Goal: Transaction & Acquisition: Purchase product/service

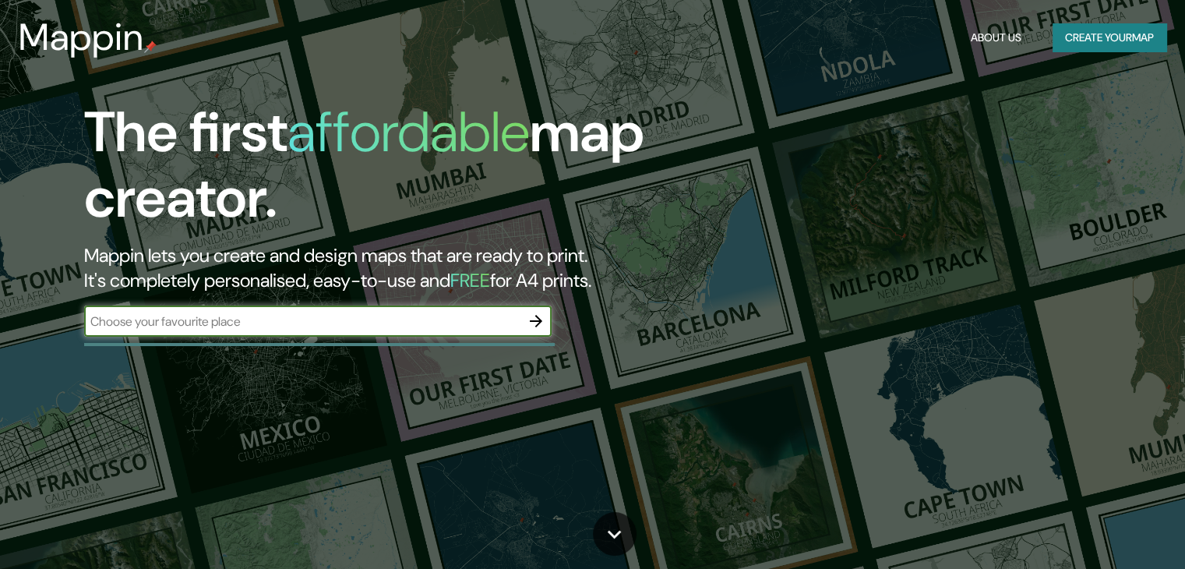
drag, startPoint x: 0, startPoint y: 0, endPoint x: 498, endPoint y: 318, distance: 590.7
click at [498, 318] on input "text" at bounding box center [302, 321] width 436 height 18
type input "[GEOGRAPHIC_DATA]"
click at [529, 325] on icon "button" at bounding box center [536, 321] width 19 height 19
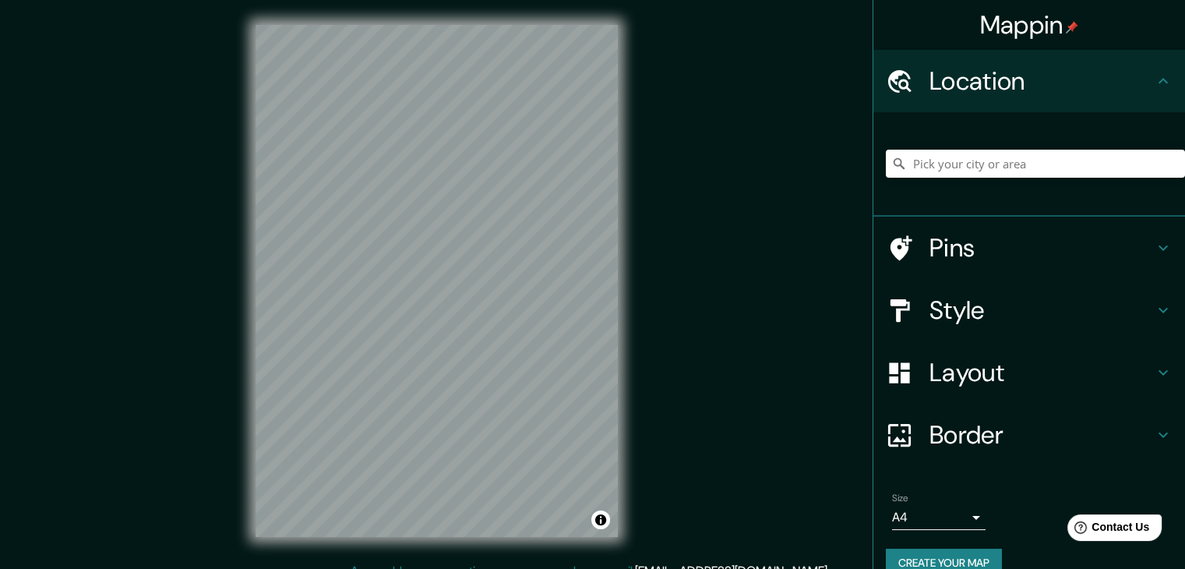
click at [1139, 307] on h4 "Style" at bounding box center [1041, 310] width 224 height 31
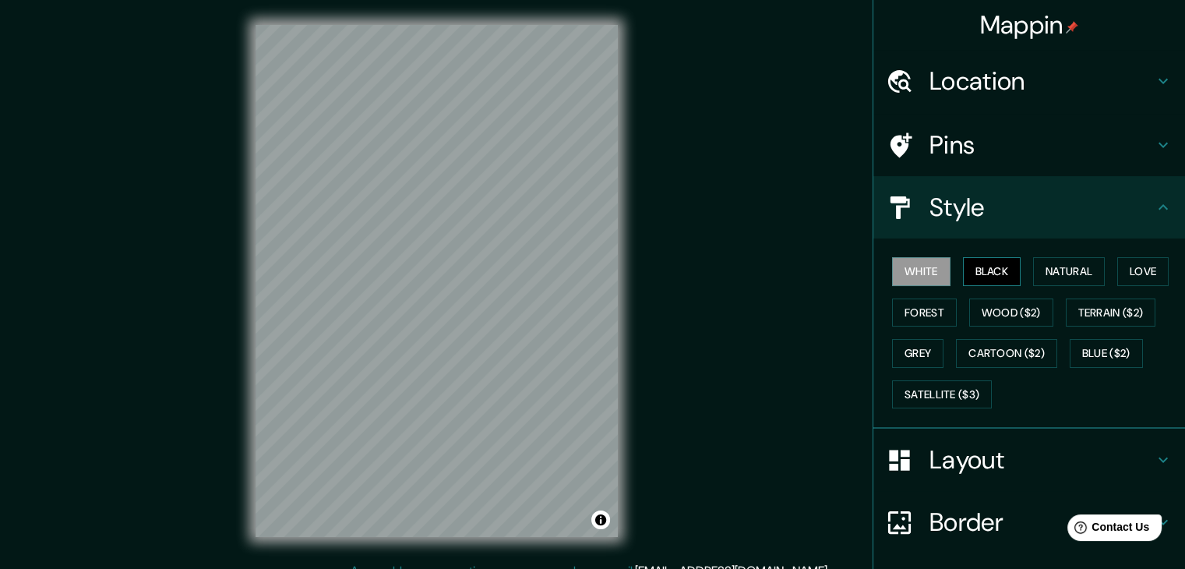
click at [991, 269] on button "Black" at bounding box center [992, 271] width 58 height 29
click at [1054, 273] on button "Natural" at bounding box center [1069, 271] width 72 height 29
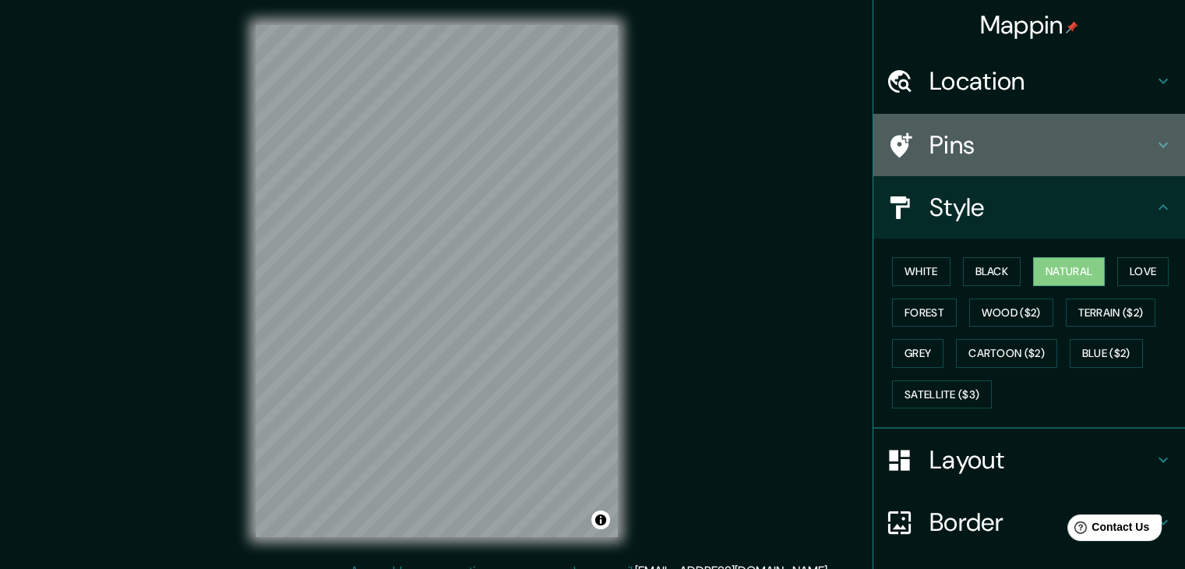
click at [1141, 141] on h4 "Pins" at bounding box center [1041, 144] width 224 height 31
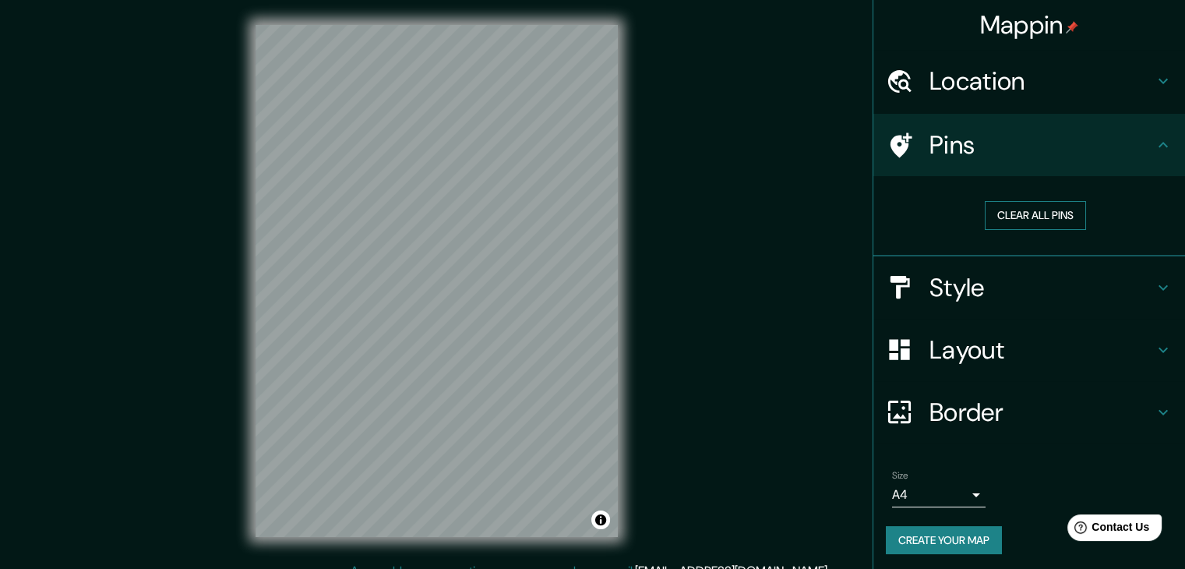
drag, startPoint x: 1148, startPoint y: 79, endPoint x: 1053, endPoint y: 208, distance: 159.9
click at [1063, 210] on ul "Location Pins Clear all pins Style Layout Border Choose a border. Hint : you ca…" at bounding box center [1029, 311] width 312 height 523
click at [1052, 209] on button "Clear all pins" at bounding box center [1035, 215] width 101 height 29
click at [1126, 66] on h4 "Location" at bounding box center [1041, 80] width 224 height 31
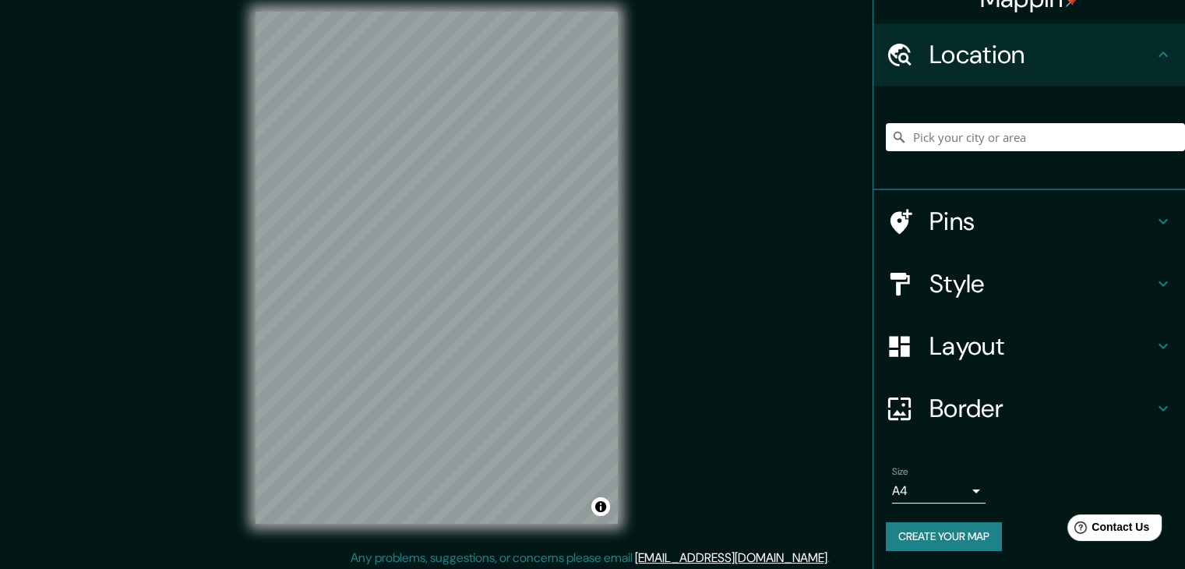
scroll to position [18, 0]
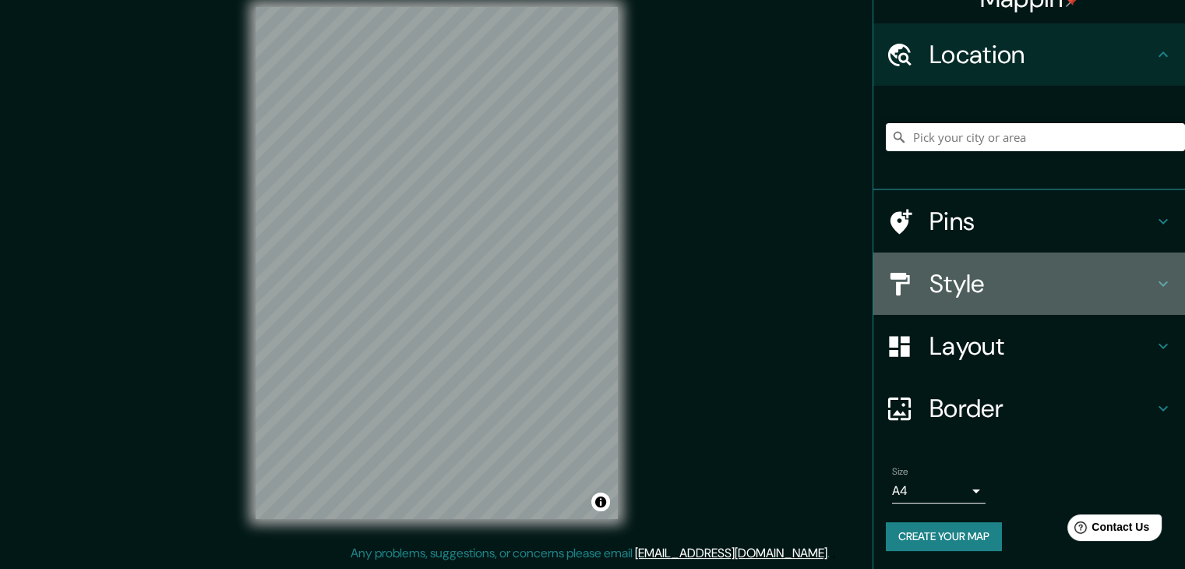
click at [1159, 283] on icon at bounding box center [1163, 283] width 9 height 5
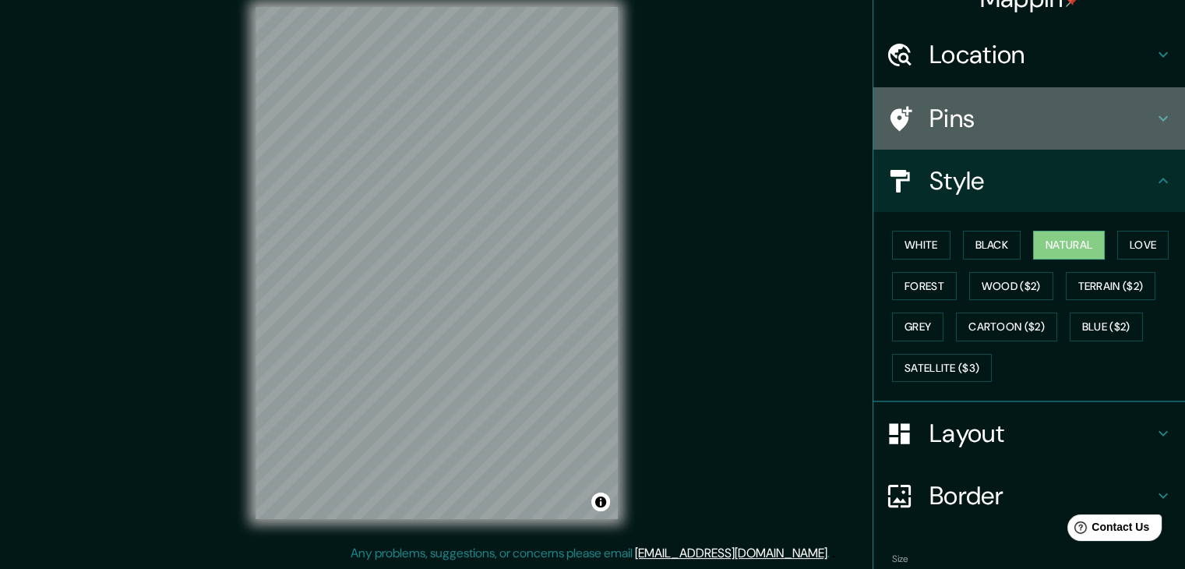
click at [1134, 119] on h4 "Pins" at bounding box center [1041, 118] width 224 height 31
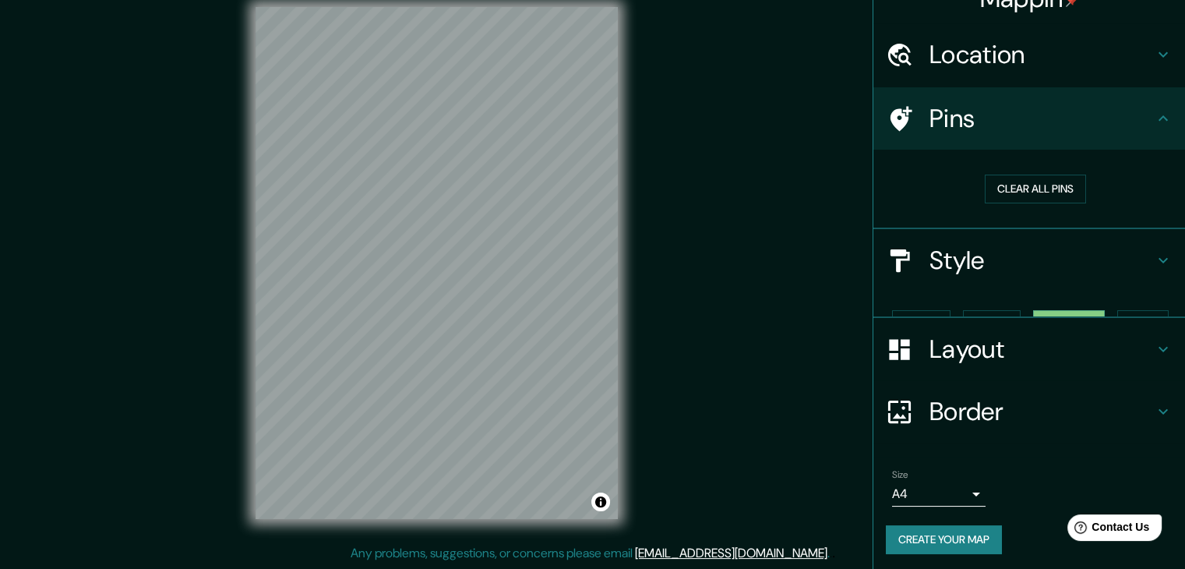
scroll to position [3, 0]
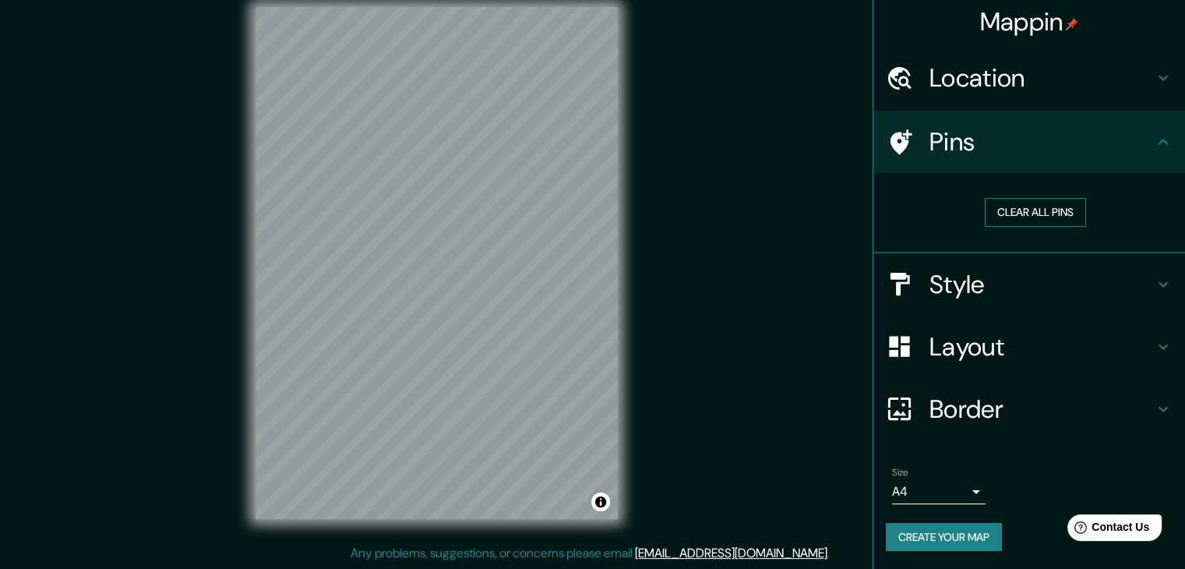
click at [1041, 216] on button "Clear all pins" at bounding box center [1035, 212] width 101 height 29
click at [1028, 213] on button "Clear all pins" at bounding box center [1035, 212] width 101 height 29
click at [1154, 278] on icon at bounding box center [1163, 284] width 19 height 19
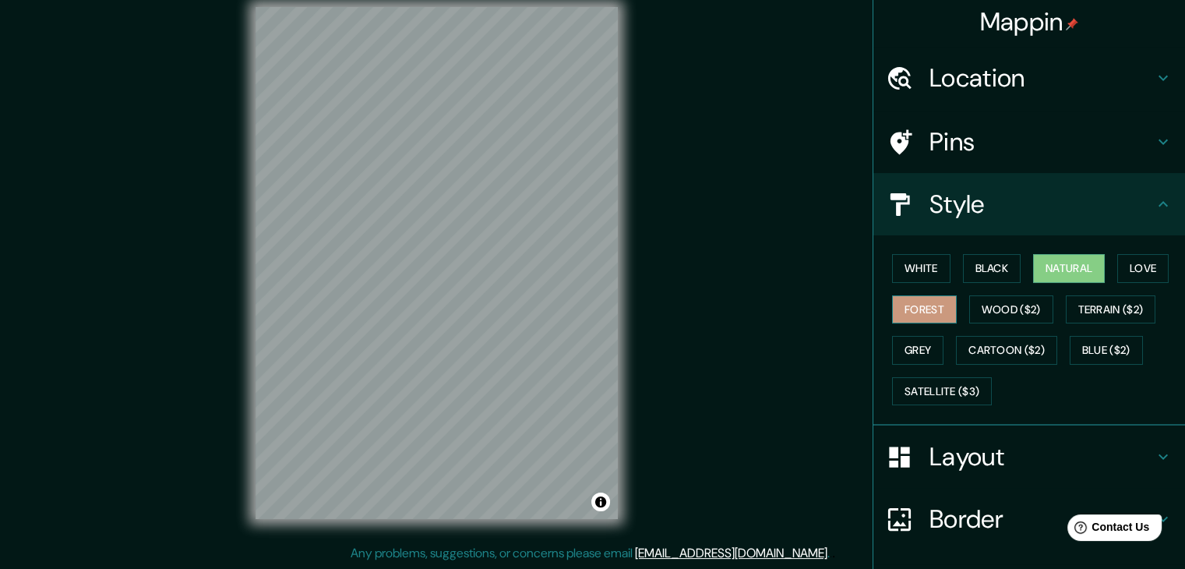
click at [917, 308] on button "Forest" at bounding box center [924, 309] width 65 height 29
click at [1123, 277] on button "Love" at bounding box center [1142, 268] width 51 height 29
click at [1072, 266] on button "Natural" at bounding box center [1069, 268] width 72 height 29
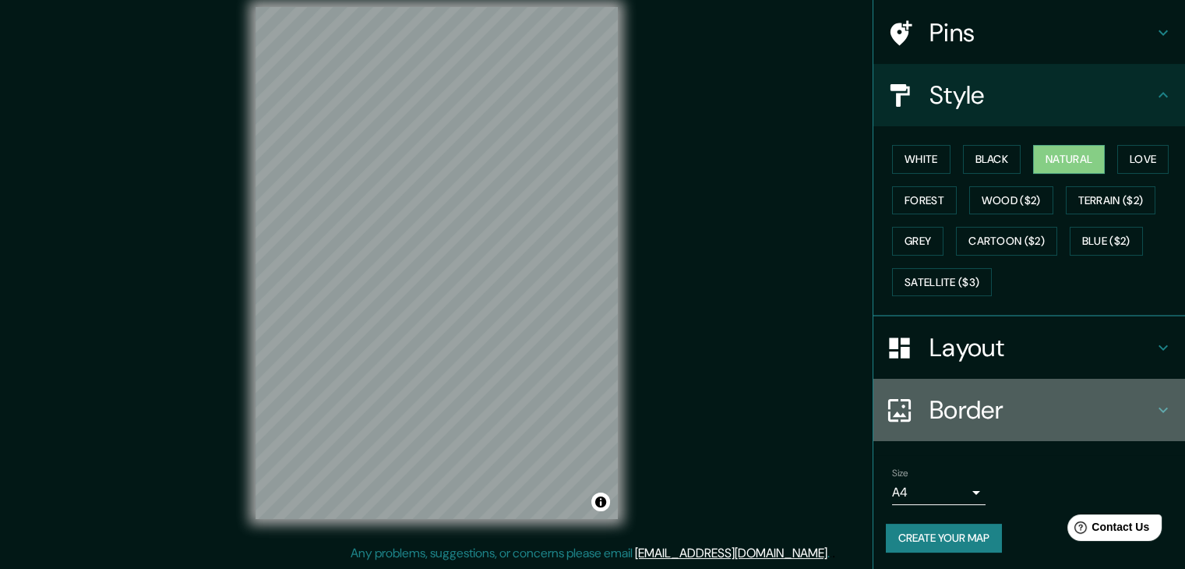
click at [1138, 407] on h4 "Border" at bounding box center [1041, 409] width 224 height 31
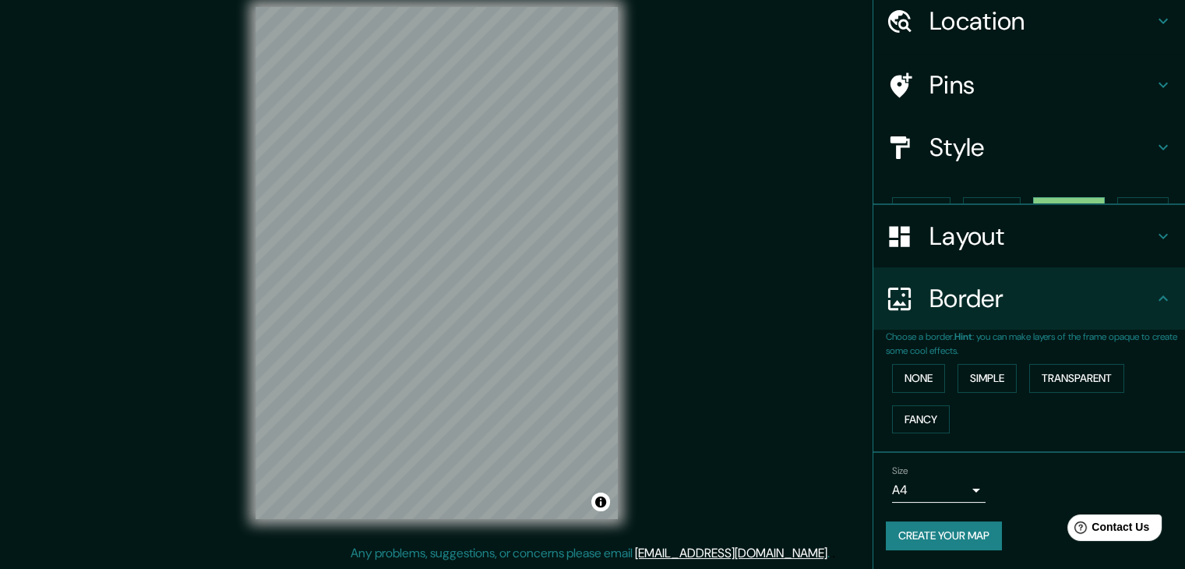
scroll to position [33, 0]
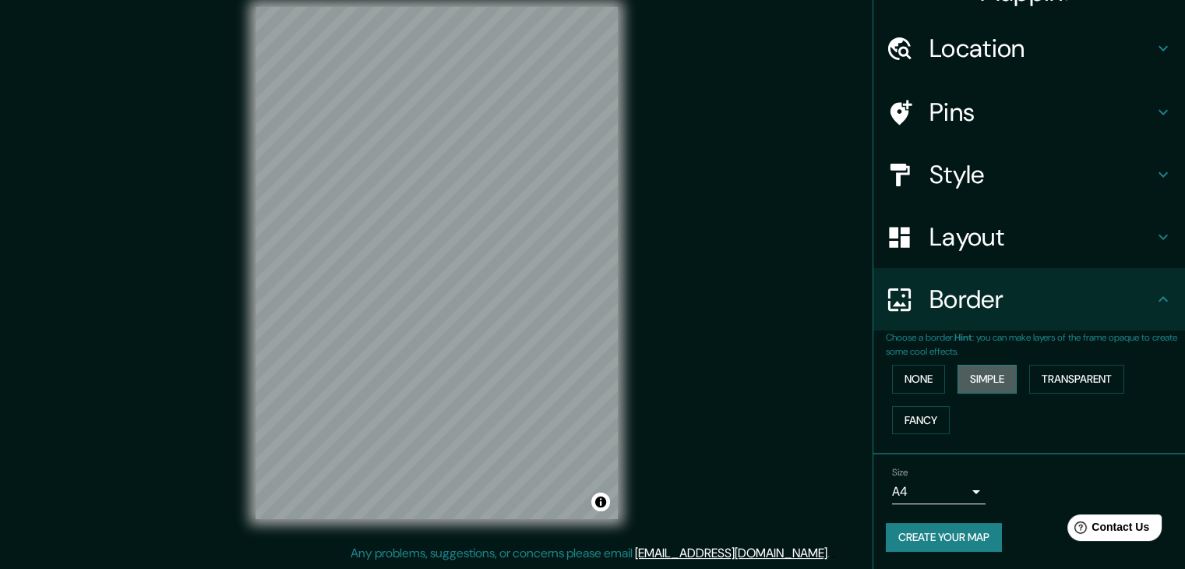
click at [966, 380] on button "Simple" at bounding box center [987, 379] width 59 height 29
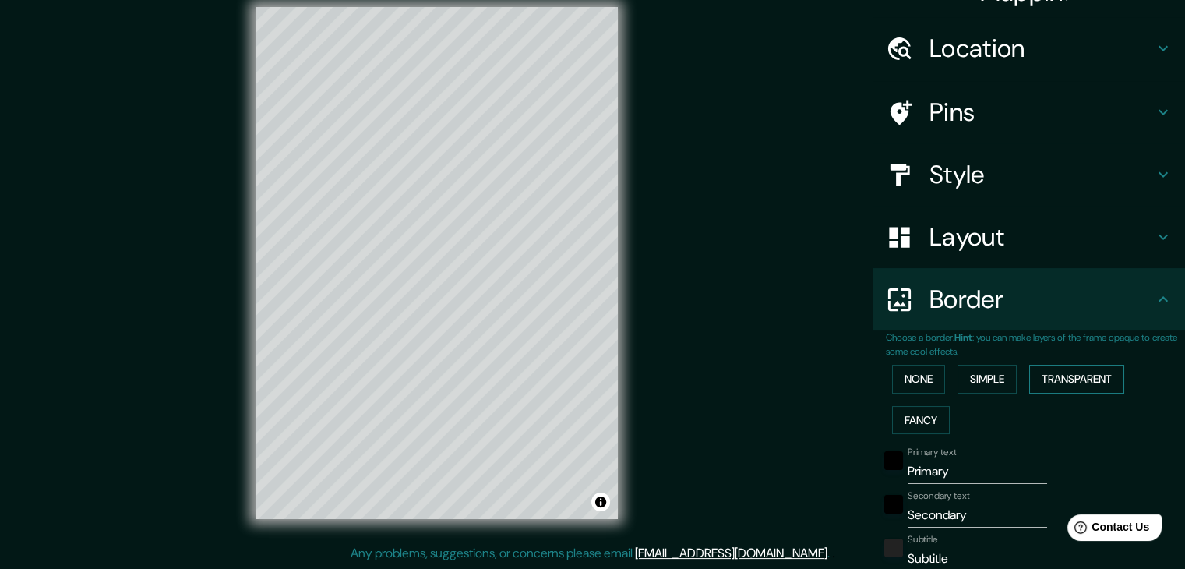
click at [1038, 383] on button "Transparent" at bounding box center [1076, 379] width 95 height 29
click at [905, 412] on button "Fancy" at bounding box center [921, 420] width 58 height 29
click at [902, 376] on button "None" at bounding box center [918, 379] width 53 height 29
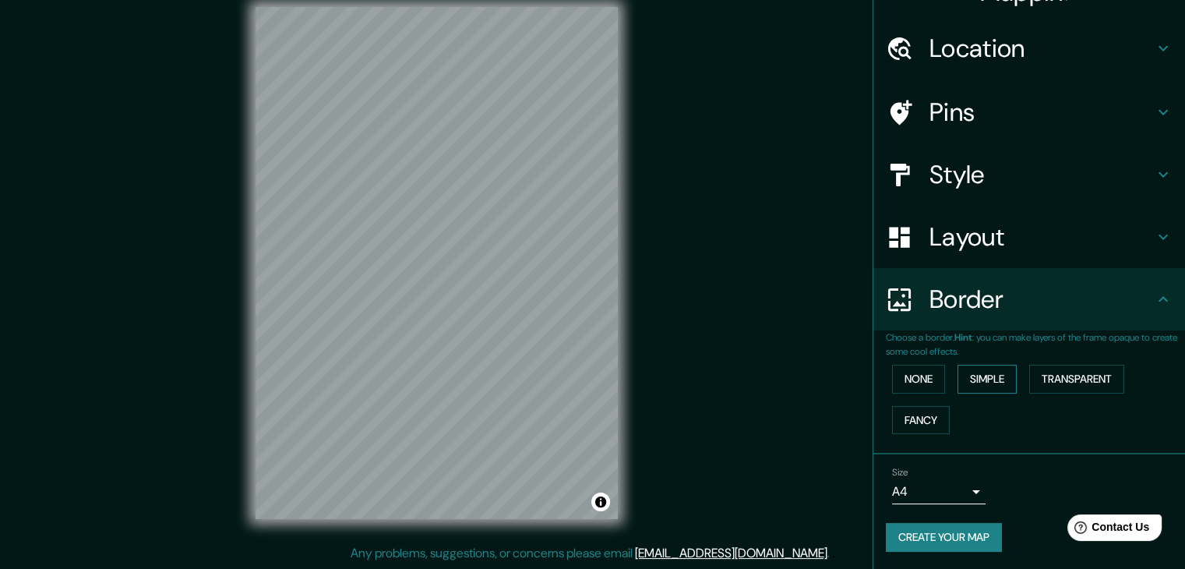
click at [966, 381] on button "Simple" at bounding box center [987, 379] width 59 height 29
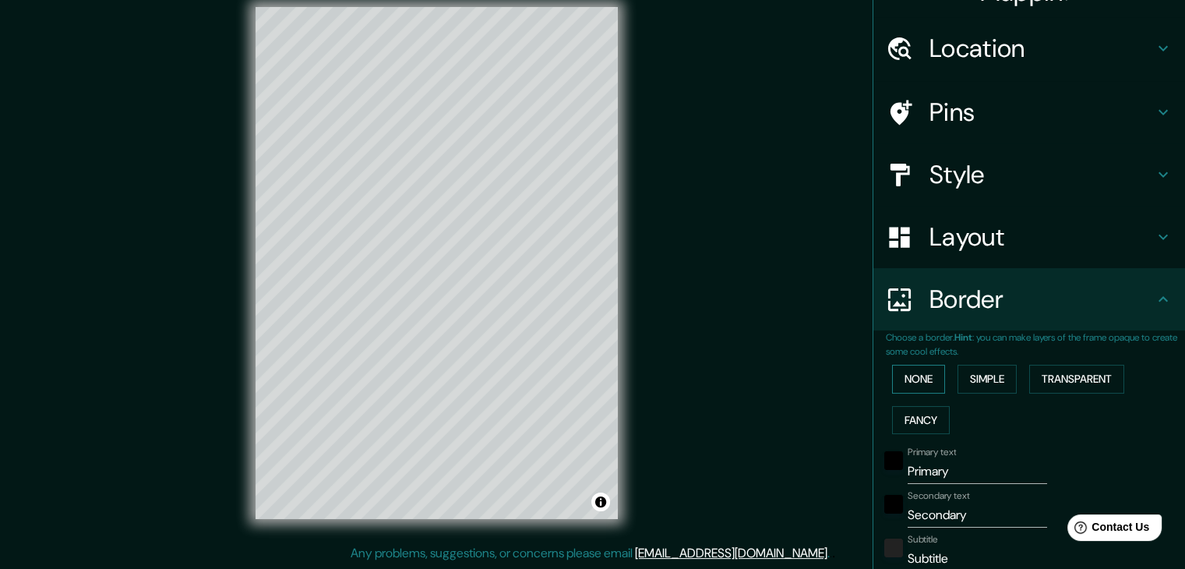
click at [913, 372] on button "None" at bounding box center [918, 379] width 53 height 29
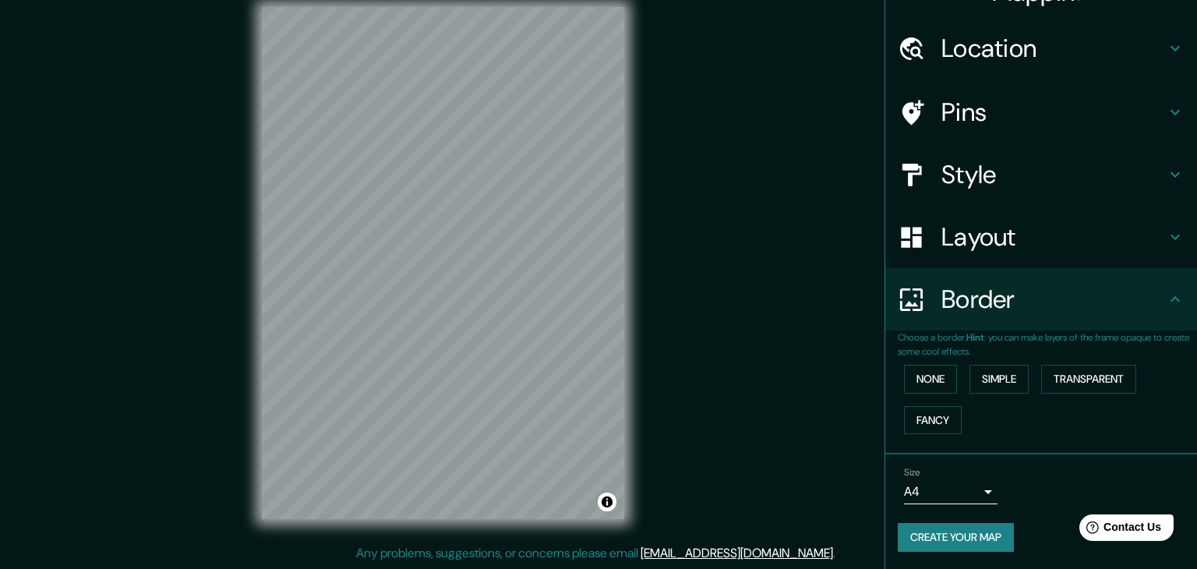
click at [960, 490] on body "Mappin Location Pins Style Layout Border Choose a border. Hint : you can make l…" at bounding box center [598, 266] width 1197 height 569
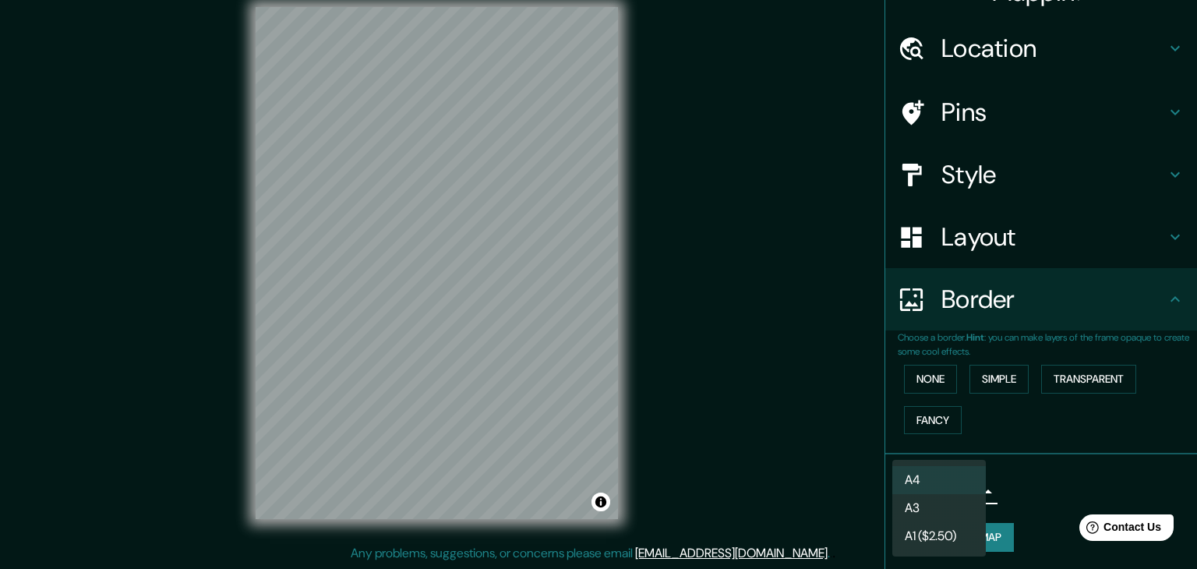
click at [968, 485] on li "A4" at bounding box center [938, 480] width 93 height 28
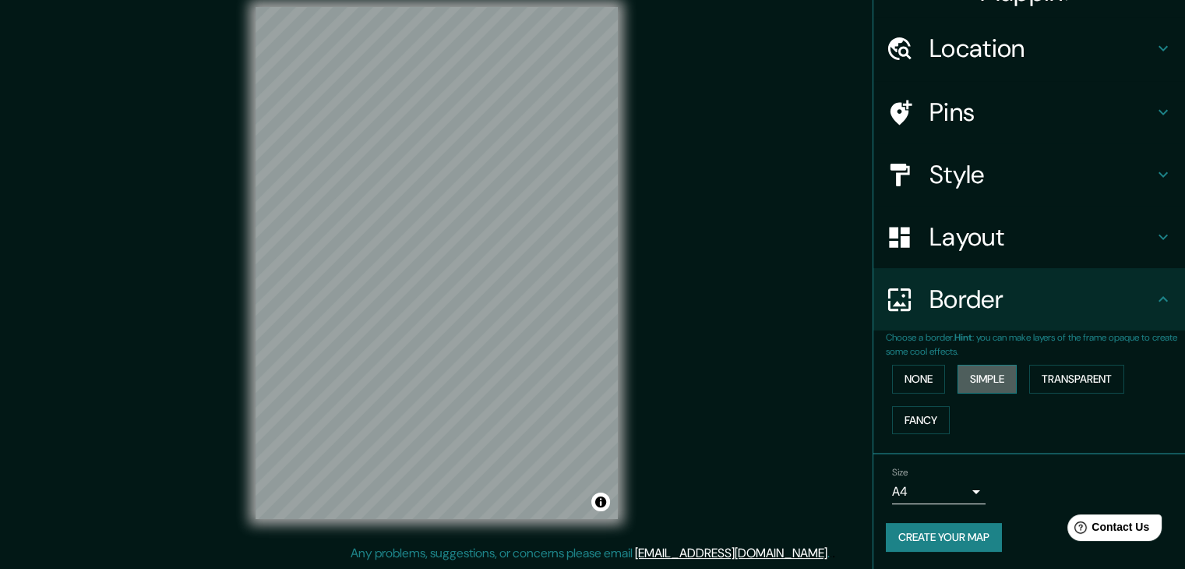
click at [958, 379] on button "Simple" at bounding box center [987, 379] width 59 height 29
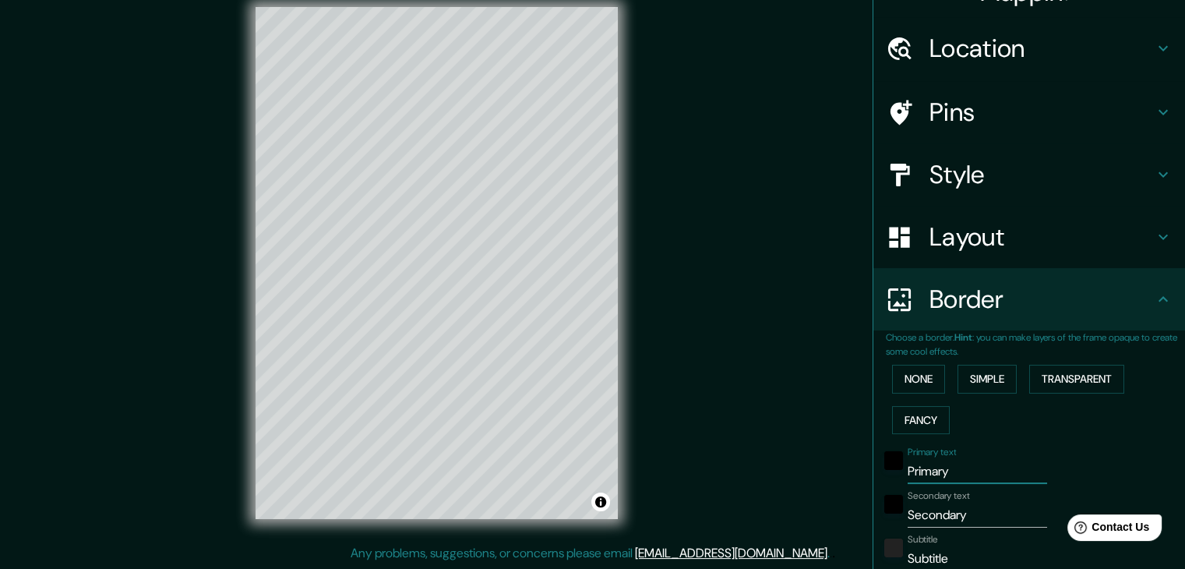
click at [912, 470] on input "Primary" at bounding box center [977, 471] width 139 height 25
click at [907, 376] on button "None" at bounding box center [918, 379] width 53 height 29
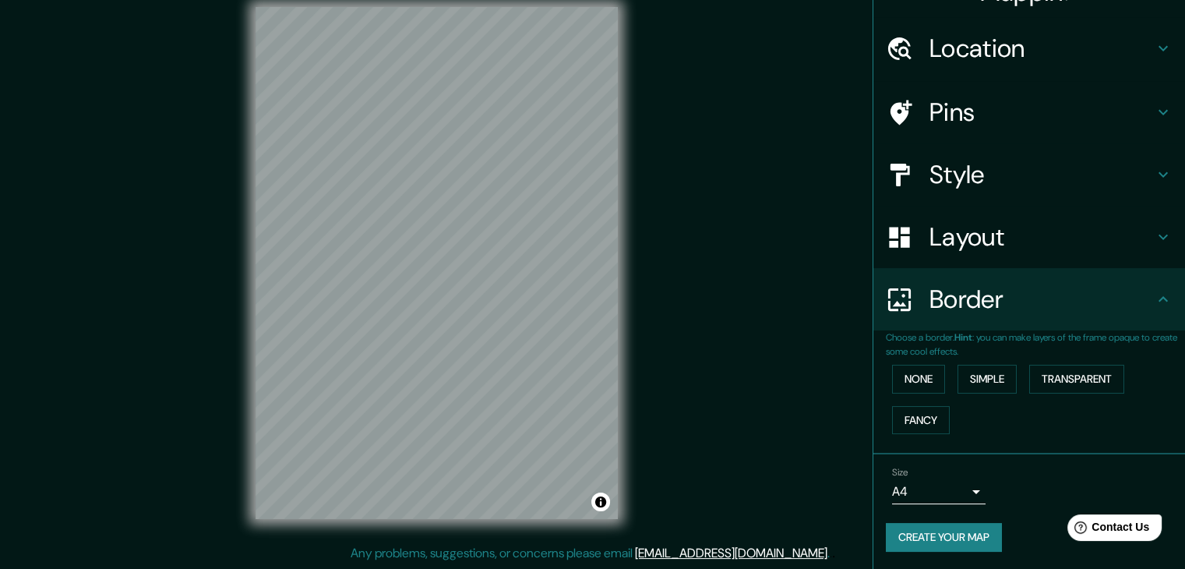
click at [958, 537] on button "Create your map" at bounding box center [944, 537] width 116 height 29
click at [937, 538] on button "Create your map" at bounding box center [944, 537] width 116 height 29
click at [1086, 383] on button "Transparent" at bounding box center [1076, 379] width 95 height 29
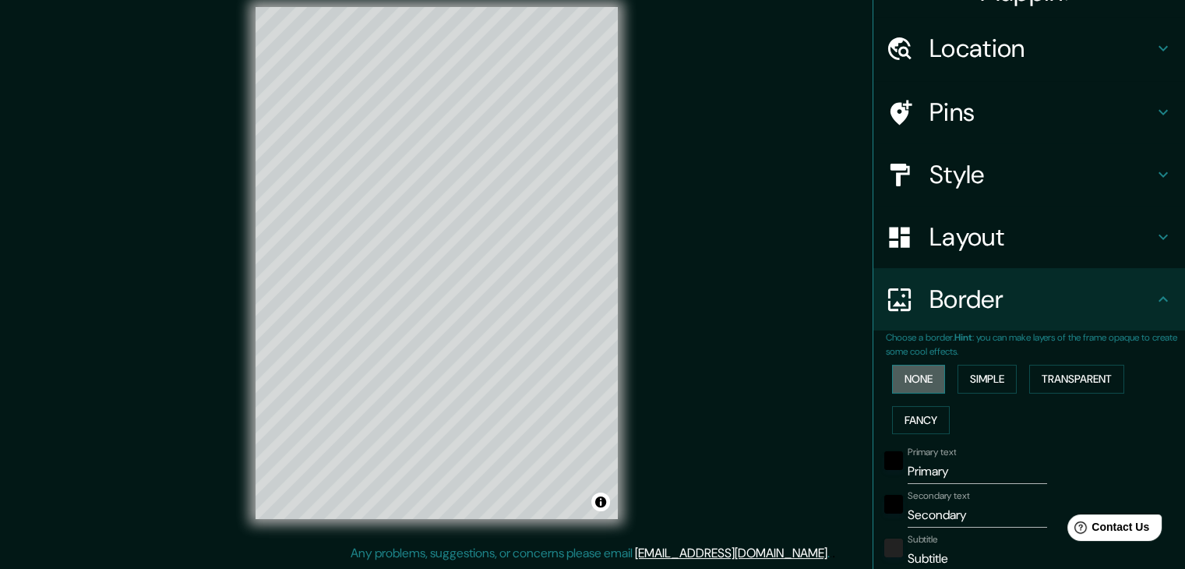
click at [922, 380] on button "None" at bounding box center [918, 379] width 53 height 29
